Goal: Transaction & Acquisition: Obtain resource

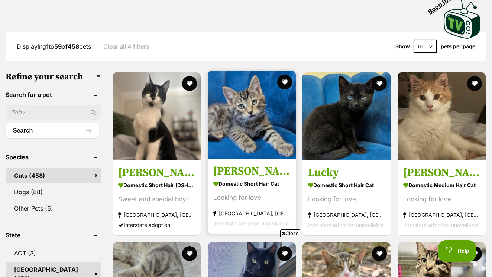
scroll to position [195, 0]
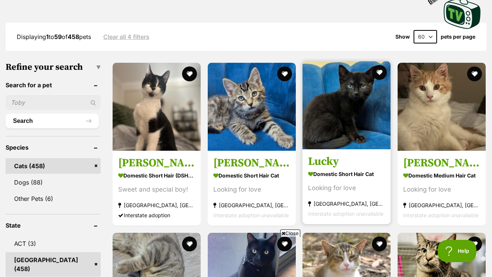
click at [352, 115] on img at bounding box center [346, 105] width 88 height 88
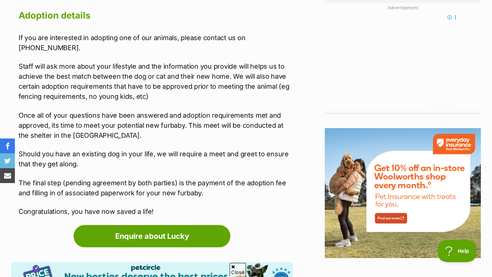
scroll to position [826, 0]
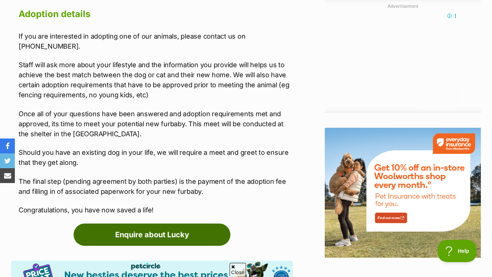
click at [188, 224] on link "Enquire about Lucky" at bounding box center [152, 235] width 157 height 22
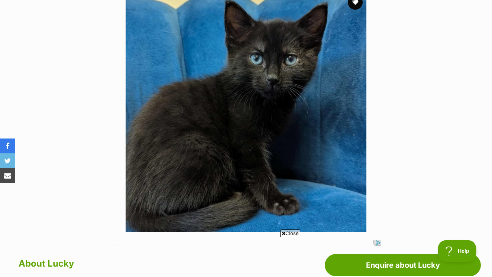
scroll to position [122, 0]
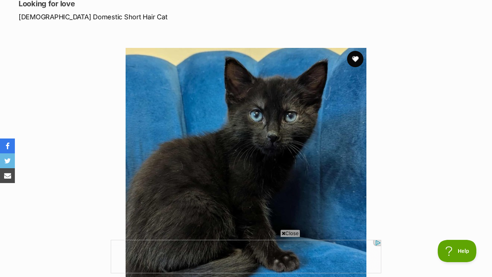
click at [359, 51] on button "favourite" at bounding box center [355, 59] width 16 height 16
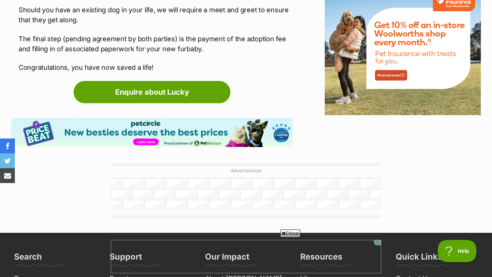
scroll to position [999, 0]
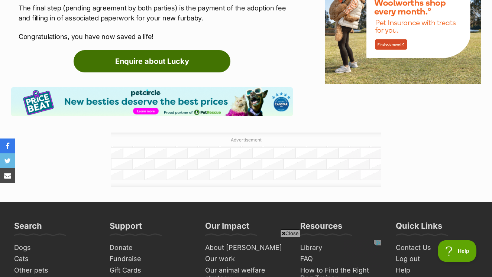
click at [204, 50] on link "Enquire about Lucky" at bounding box center [152, 61] width 157 height 22
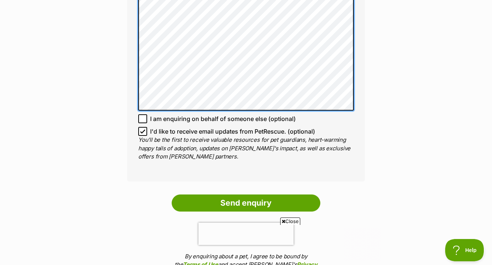
scroll to position [616, 0]
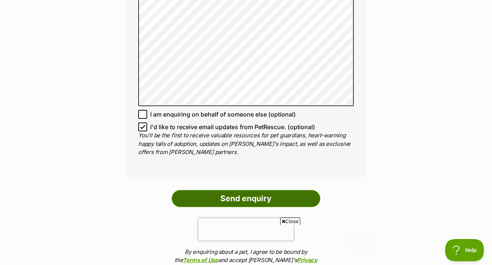
click at [261, 190] on input "Send enquiry" at bounding box center [246, 198] width 149 height 17
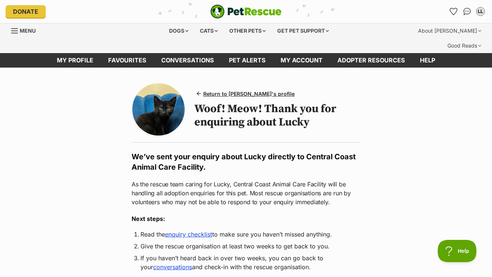
click at [155, 97] on img at bounding box center [158, 109] width 52 height 52
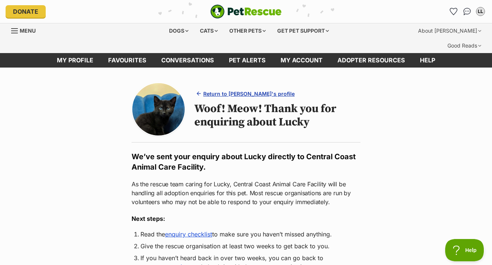
click at [221, 90] on span "Return to [PERSON_NAME]'s profile" at bounding box center [248, 94] width 91 height 8
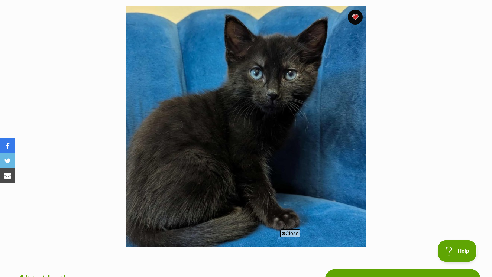
scroll to position [160, 0]
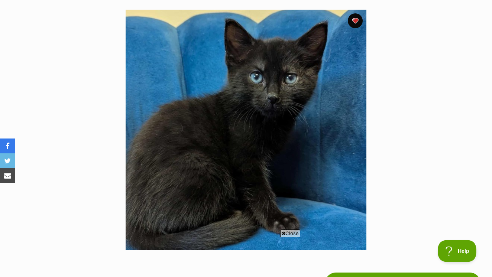
click at [288, 233] on span "Close" at bounding box center [290, 233] width 20 height 7
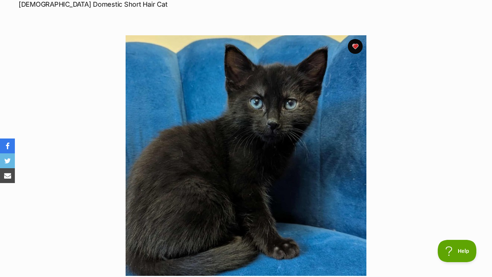
scroll to position [0, 0]
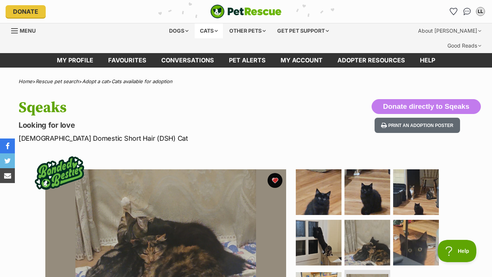
click at [198, 30] on div "Cats" at bounding box center [209, 30] width 28 height 15
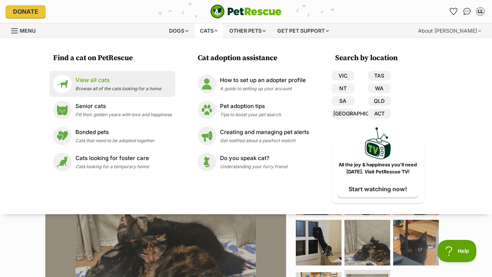
click at [125, 94] on li "View all cats Browse all of the cats looking for a home" at bounding box center [112, 84] width 126 height 26
click at [127, 89] on span "Browse all of the cats looking for a home" at bounding box center [118, 89] width 86 height 6
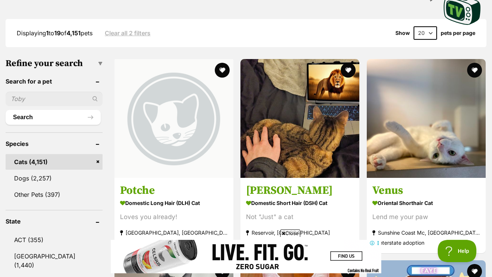
scroll to position [236, 0]
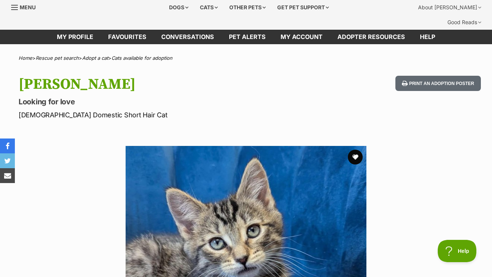
scroll to position [29, 0]
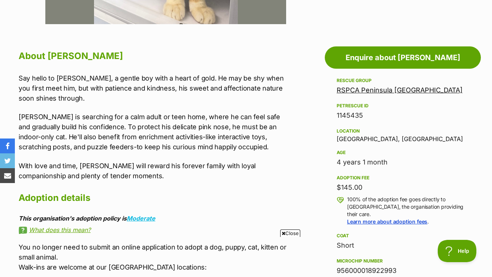
scroll to position [392, 0]
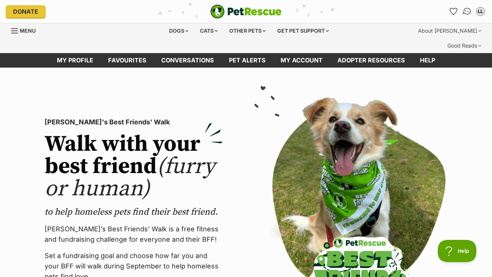
click at [467, 12] on img "Conversations" at bounding box center [467, 12] width 10 height 10
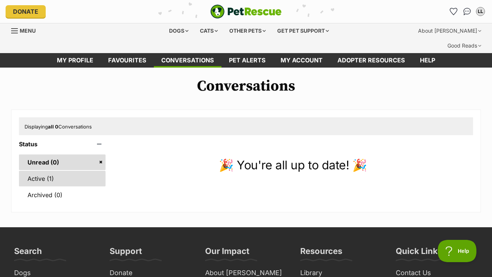
click at [40, 171] on link "Active (1)" at bounding box center [62, 179] width 87 height 16
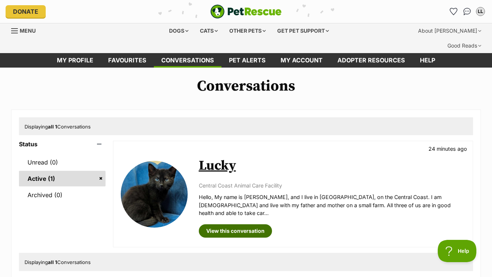
click at [232, 224] on link "View this conversation" at bounding box center [235, 230] width 73 height 13
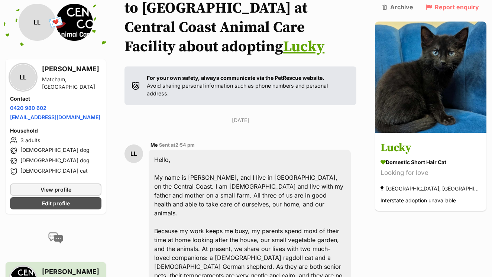
scroll to position [79, 0]
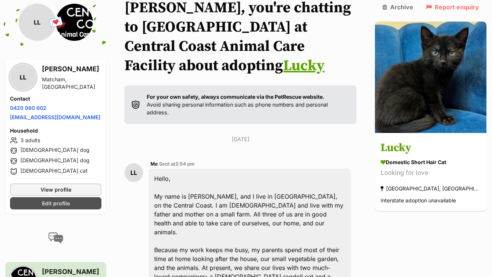
click at [56, 200] on span "Edit profile" at bounding box center [56, 204] width 28 height 8
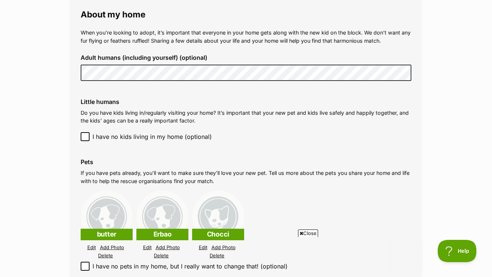
scroll to position [589, 0]
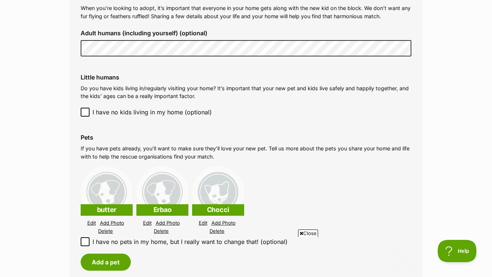
click at [109, 229] on link "Delete" at bounding box center [105, 232] width 15 height 6
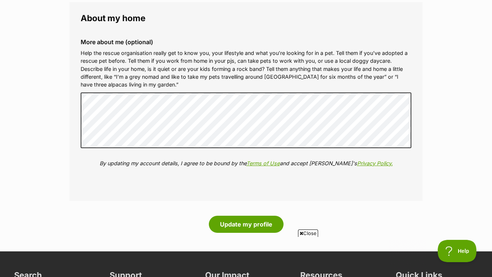
scroll to position [896, 0]
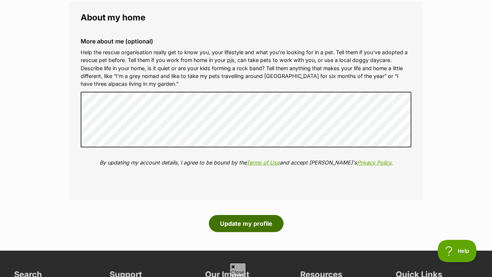
click at [262, 215] on button "Update my profile" at bounding box center [246, 223] width 75 height 17
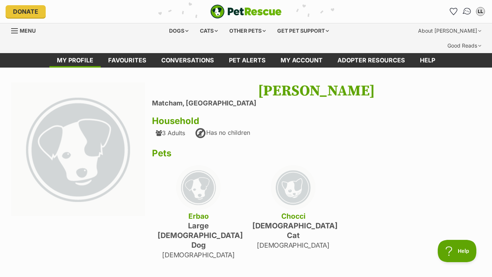
click at [467, 7] on img "Conversations" at bounding box center [467, 12] width 10 height 10
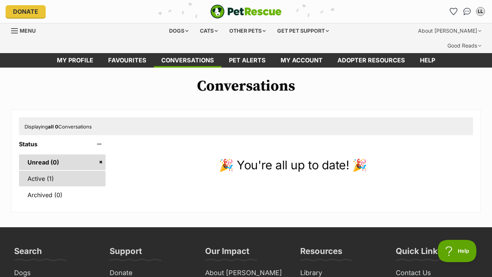
click at [78, 171] on link "Active (1)" at bounding box center [62, 179] width 87 height 16
